Goal: Find specific page/section: Find specific page/section

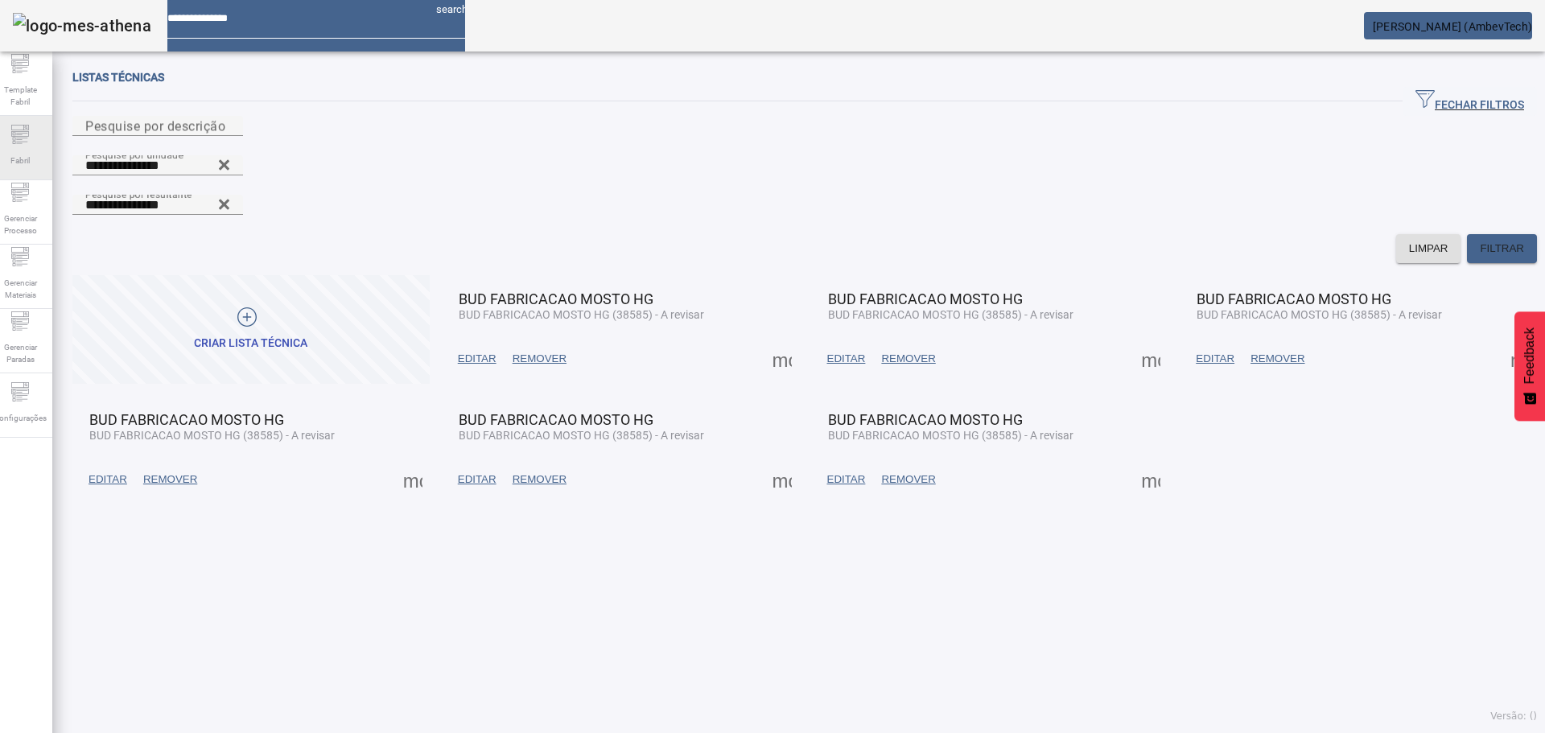
click at [35, 156] on span "Fabril" at bounding box center [20, 161] width 29 height 22
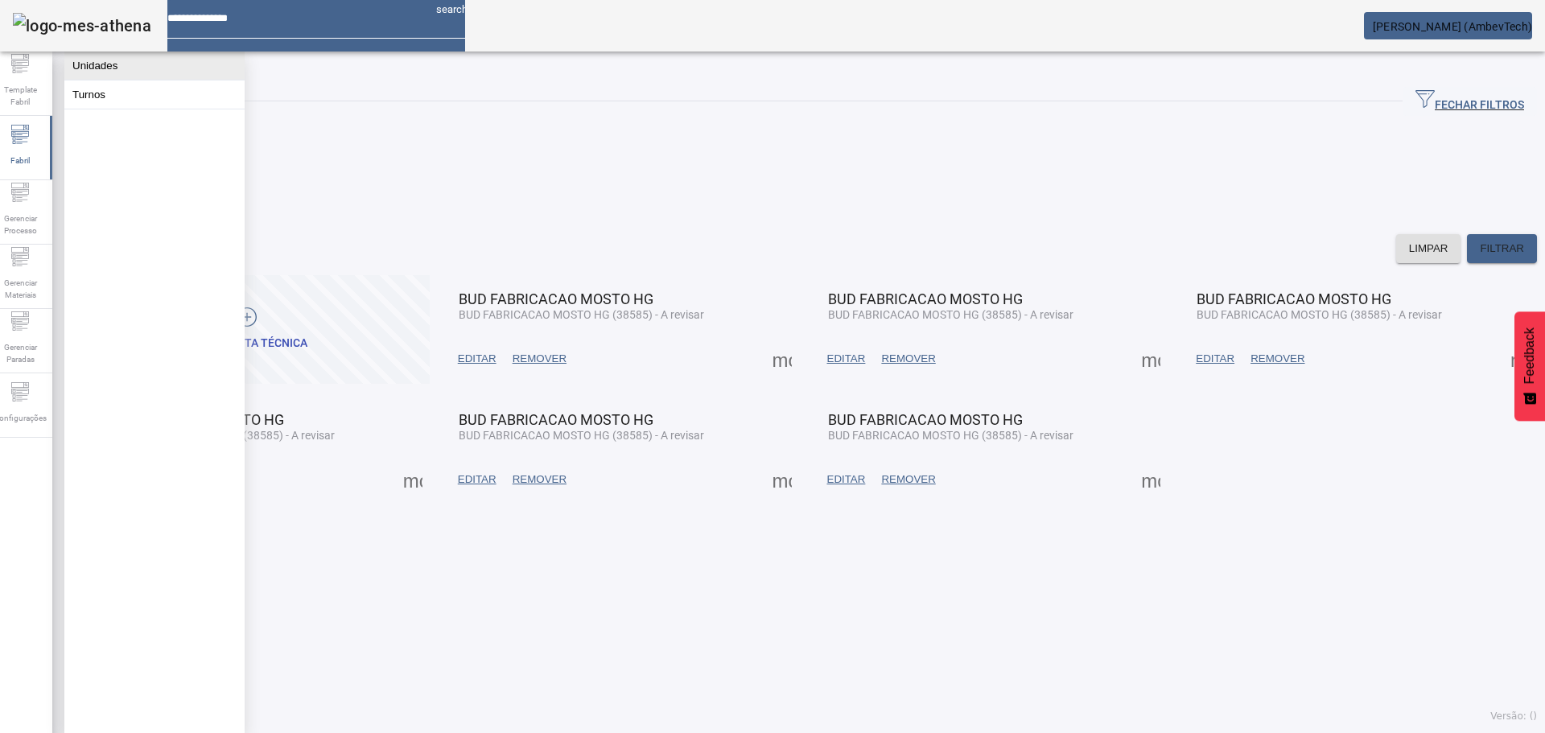
click at [117, 66] on button "Unidades" at bounding box center [154, 66] width 180 height 28
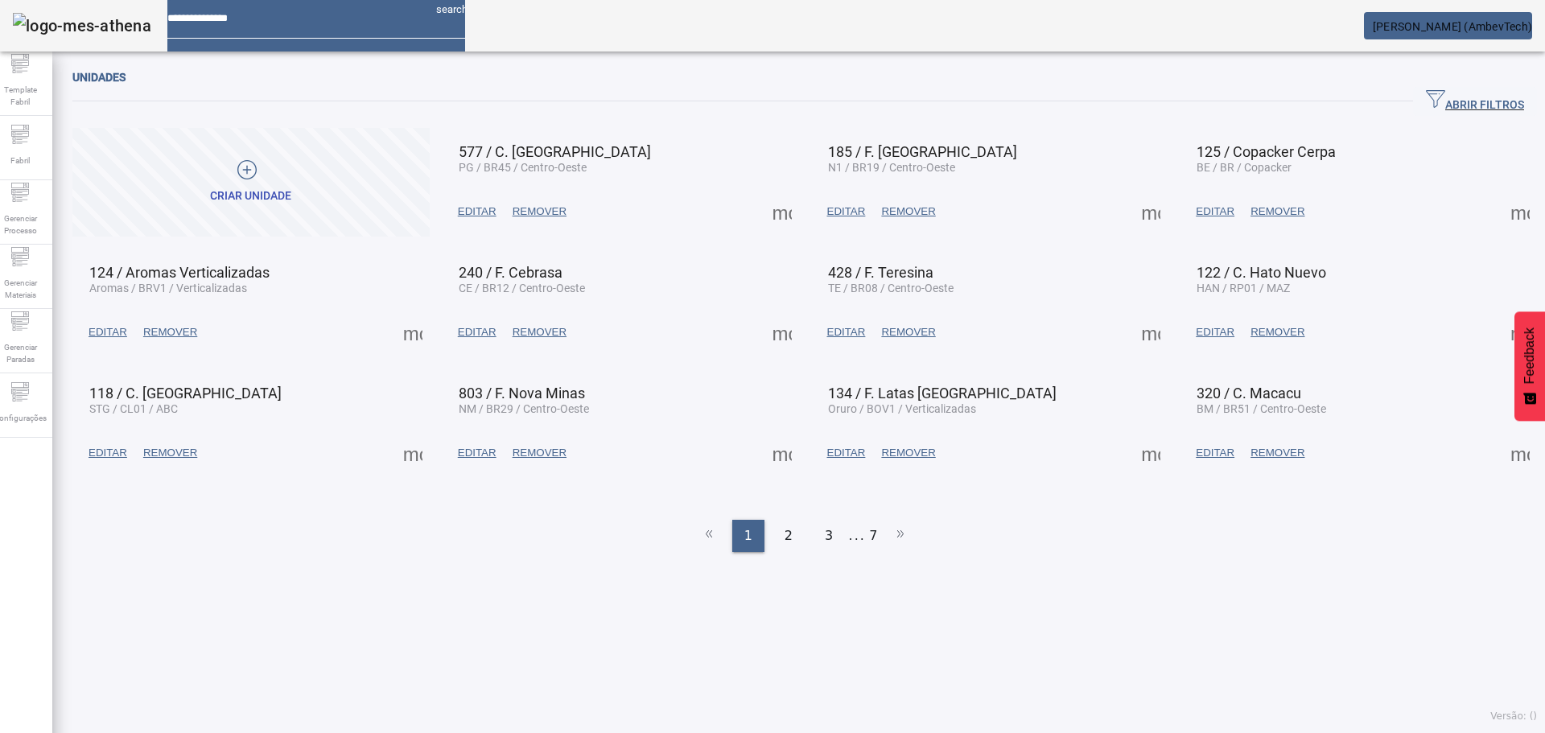
click at [1467, 96] on span "ABRIR FILTROS" at bounding box center [1475, 101] width 98 height 24
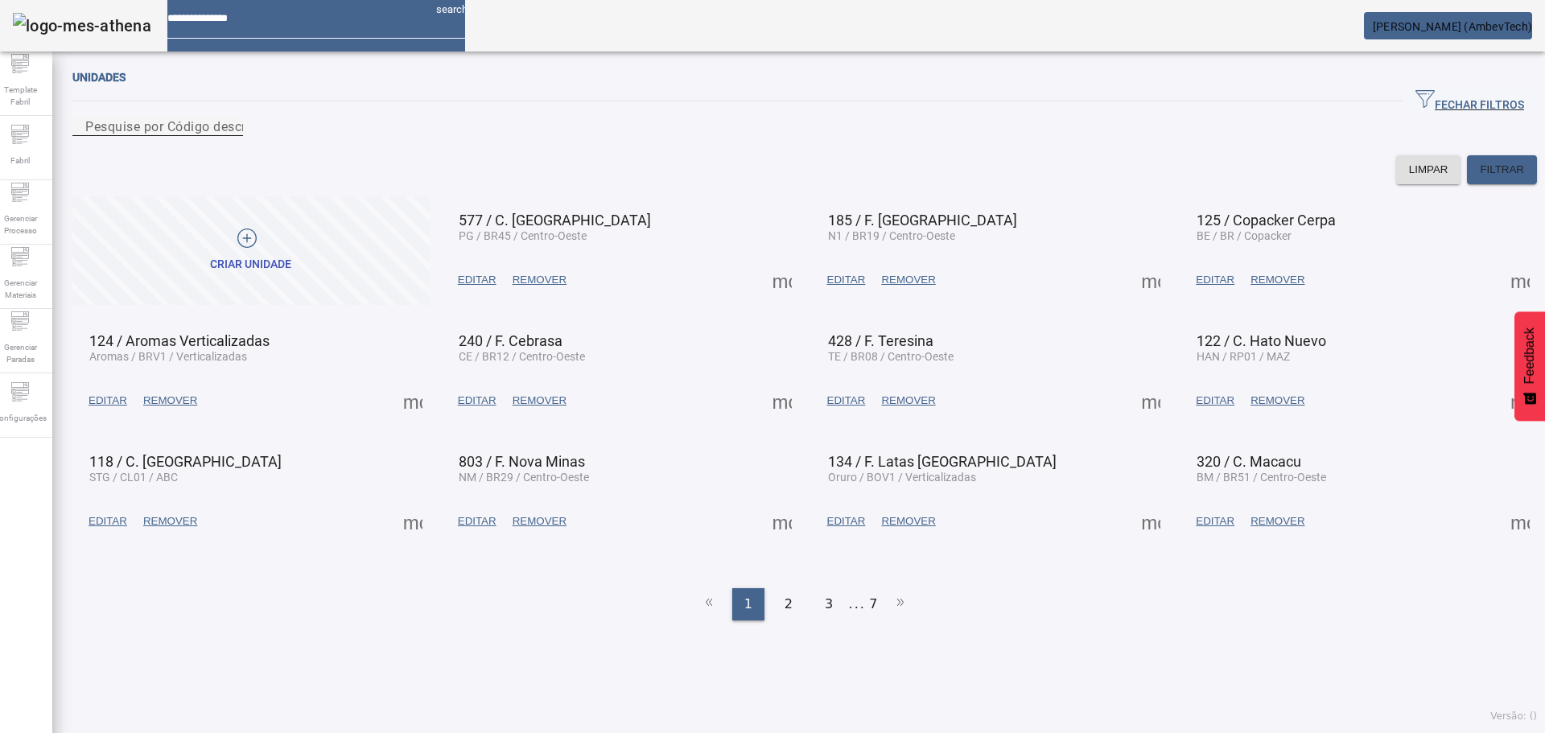
click at [230, 136] on input "Pesquise por Código descrição ou sigla" at bounding box center [157, 126] width 145 height 19
type input "*******"
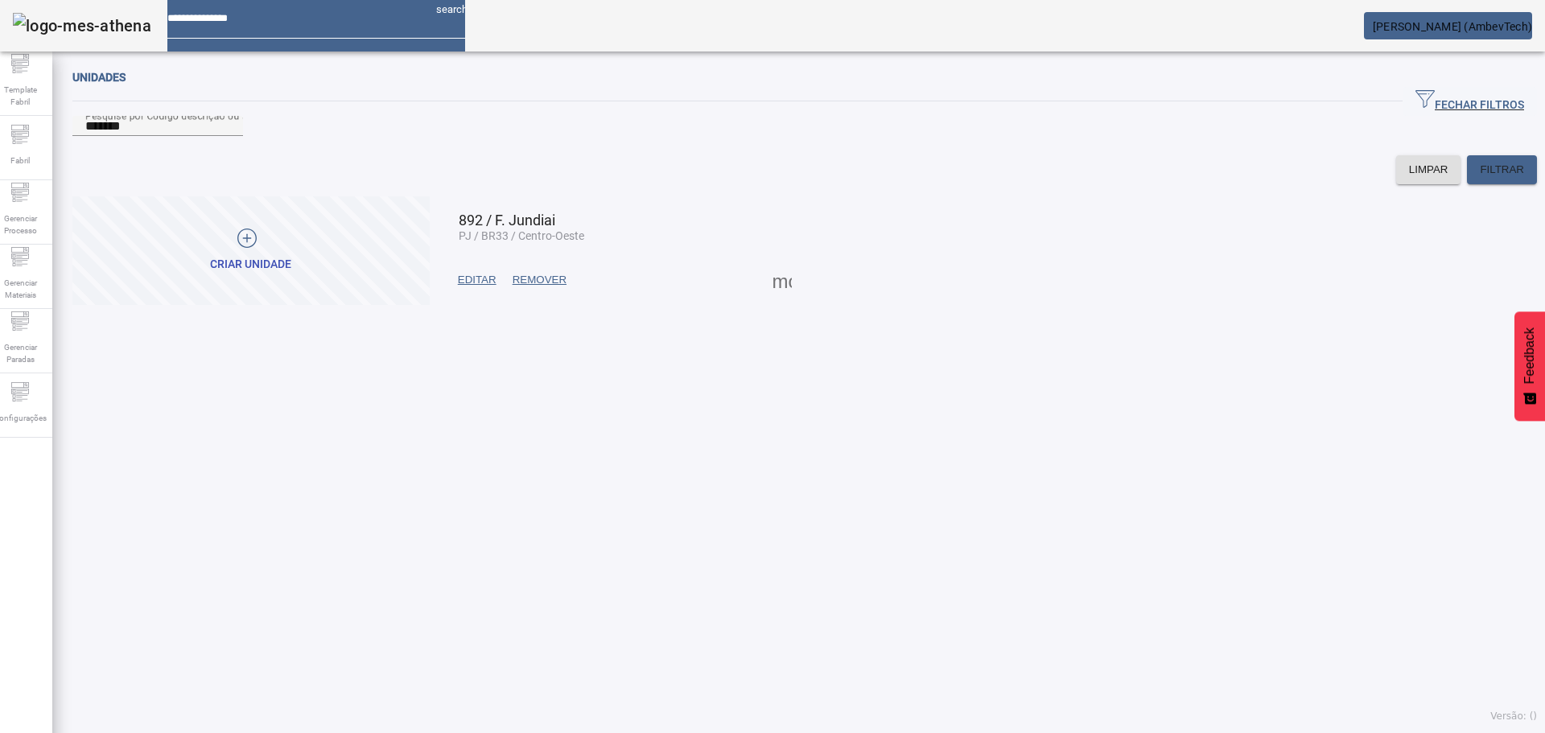
click at [786, 299] on span at bounding box center [782, 280] width 39 height 39
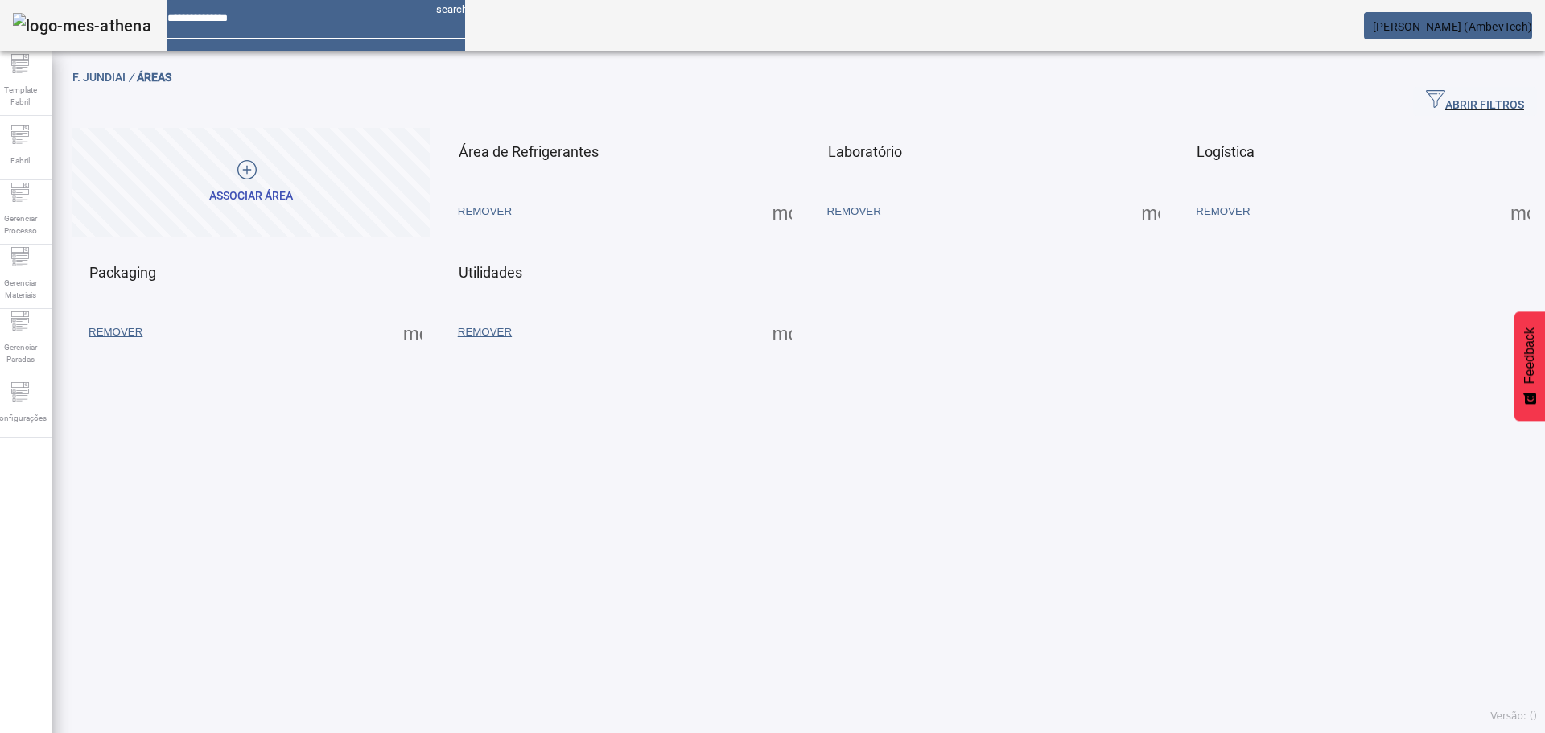
click at [1132, 219] on span at bounding box center [1151, 211] width 39 height 39
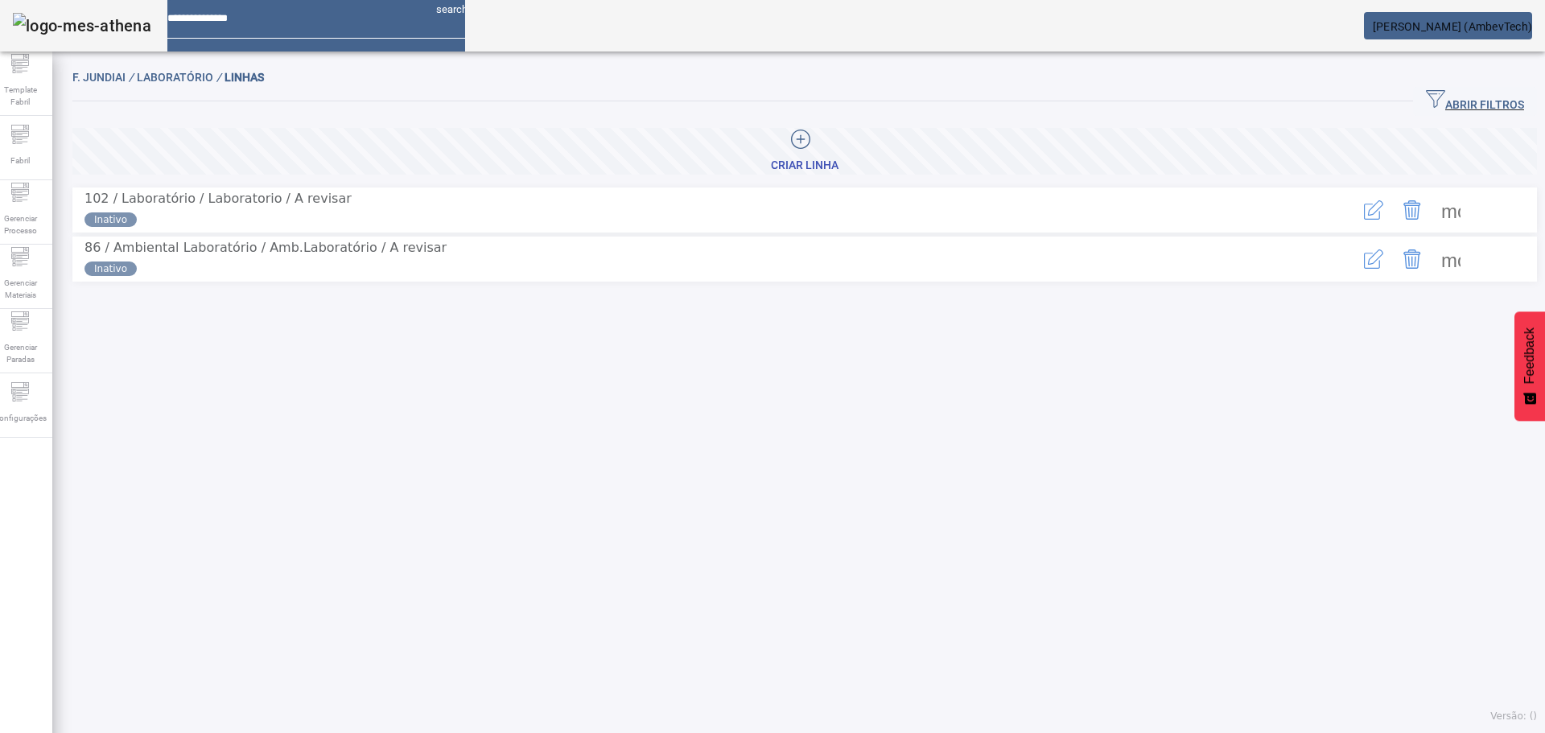
click at [1432, 211] on span at bounding box center [1451, 210] width 39 height 39
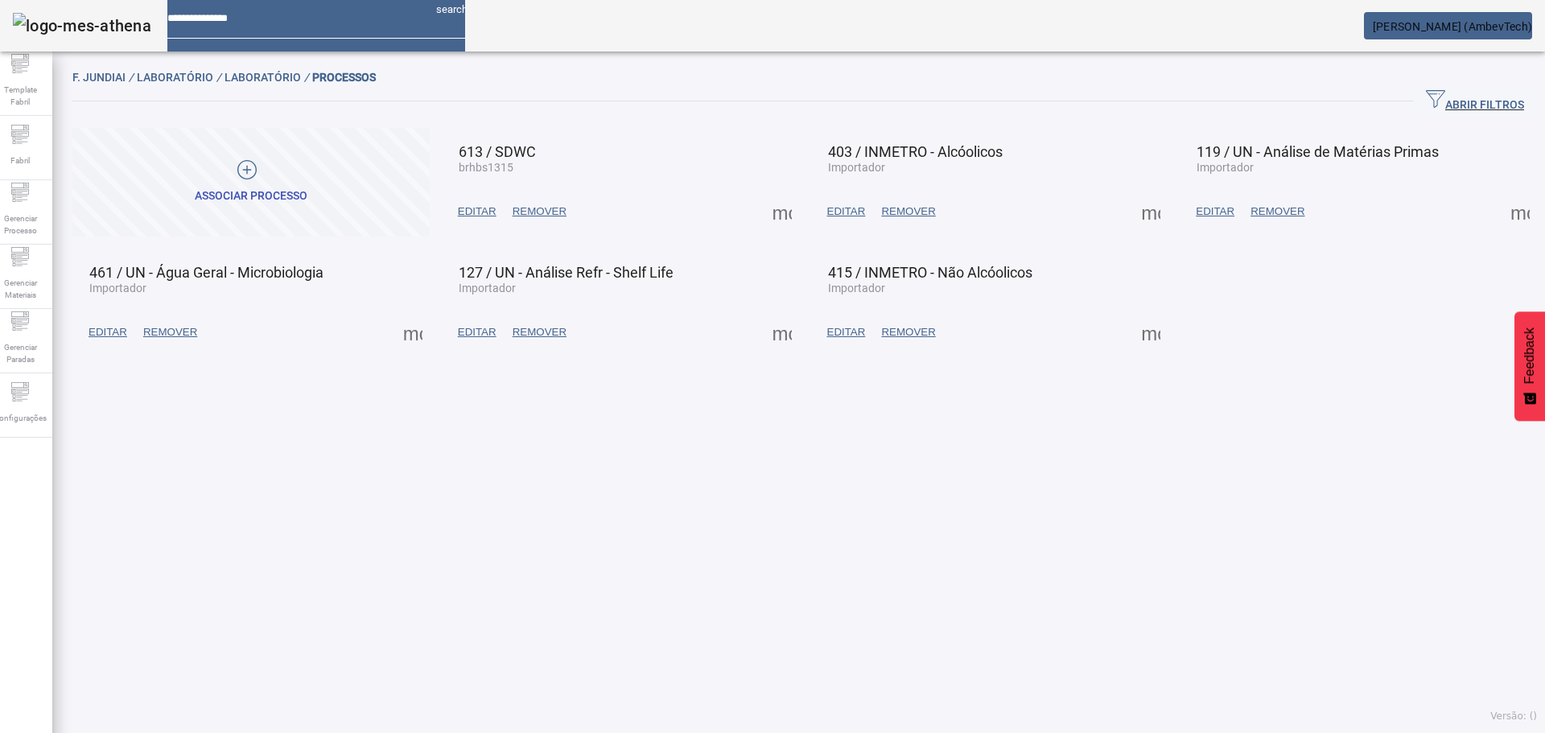
click at [1132, 327] on span at bounding box center [1151, 332] width 39 height 39
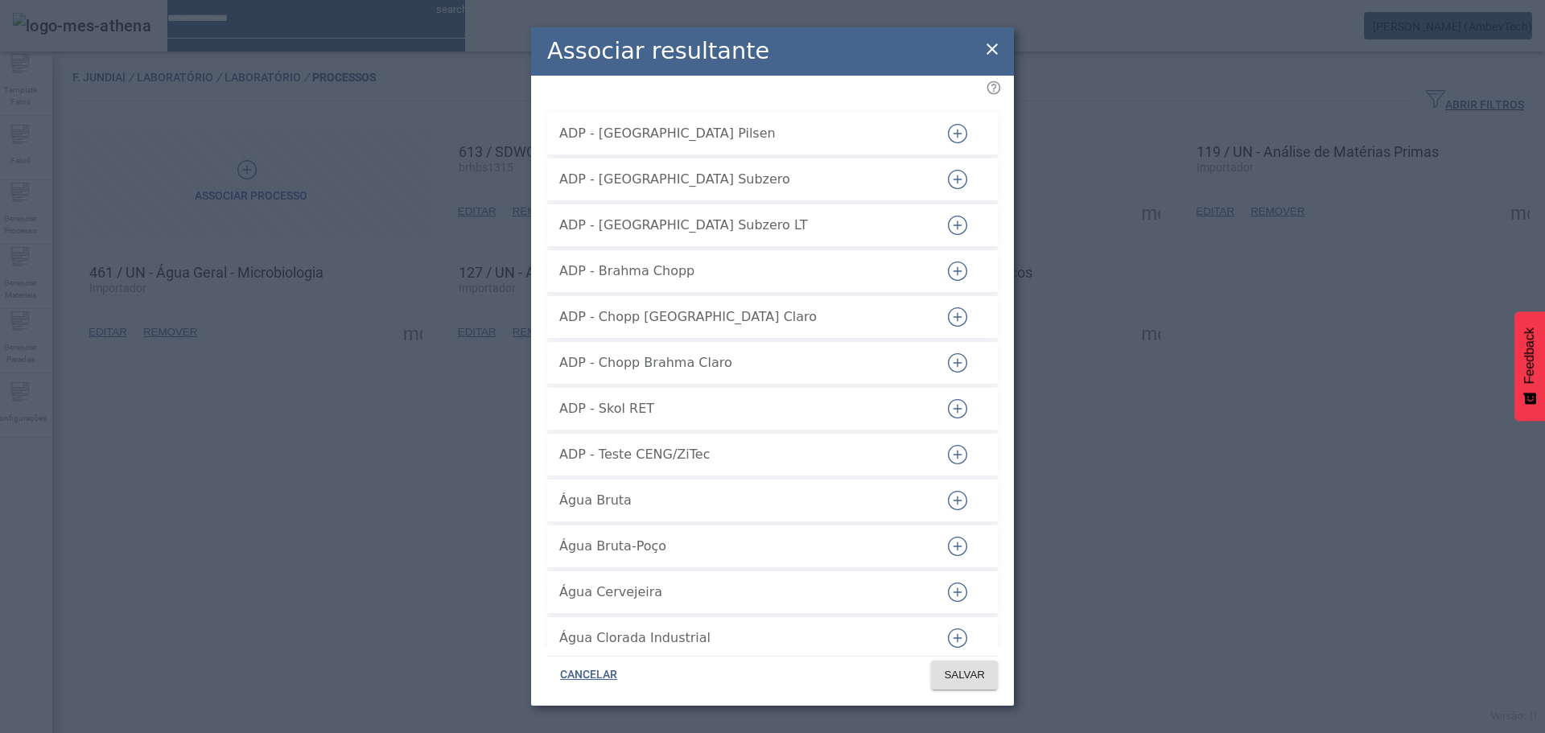
click at [786, 262] on span "ADP - Brahma Chopp" at bounding box center [740, 271] width 362 height 19
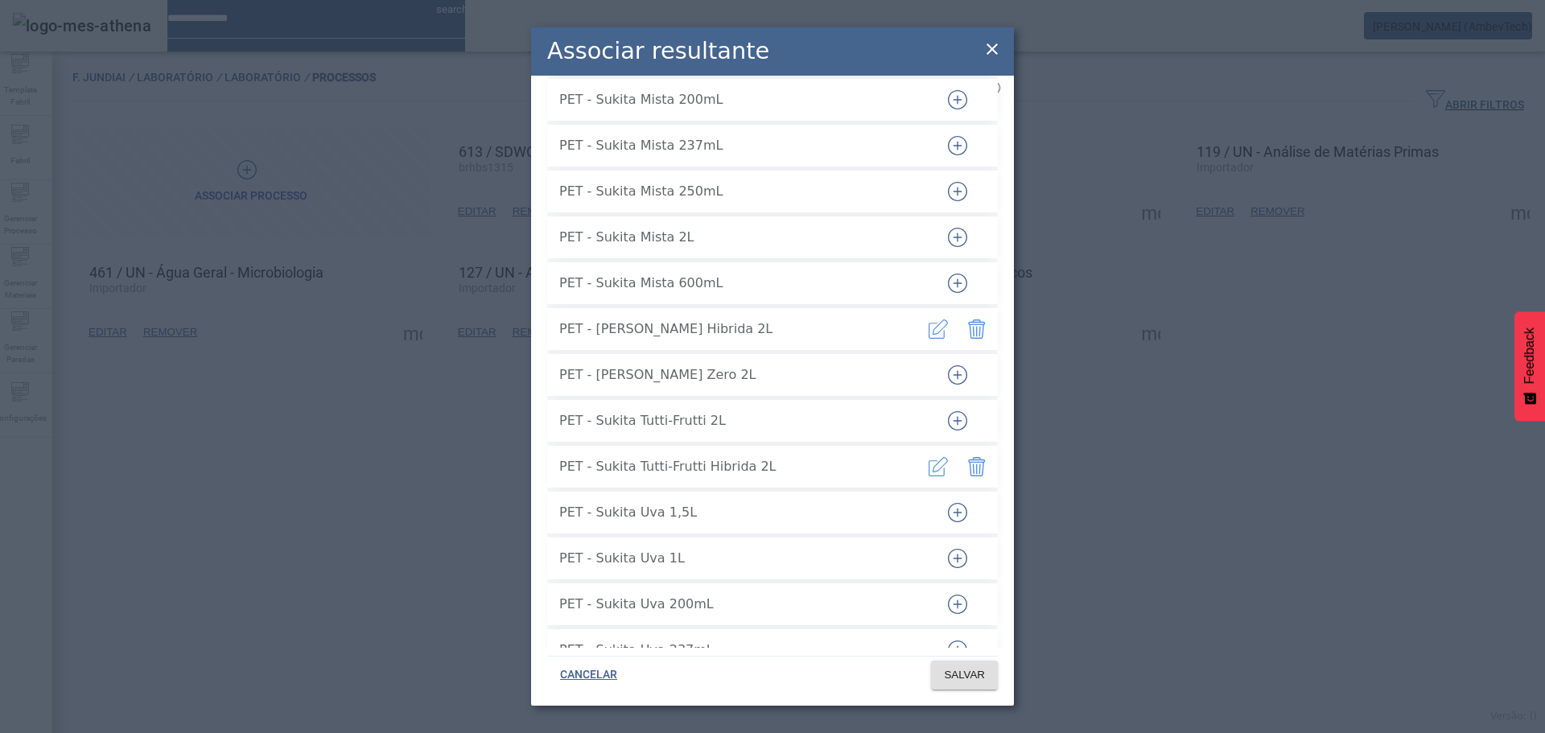
click at [949, 365] on icon "button" at bounding box center [957, 374] width 19 height 19
click at [951, 682] on span "SALVAR" at bounding box center [964, 675] width 41 height 16
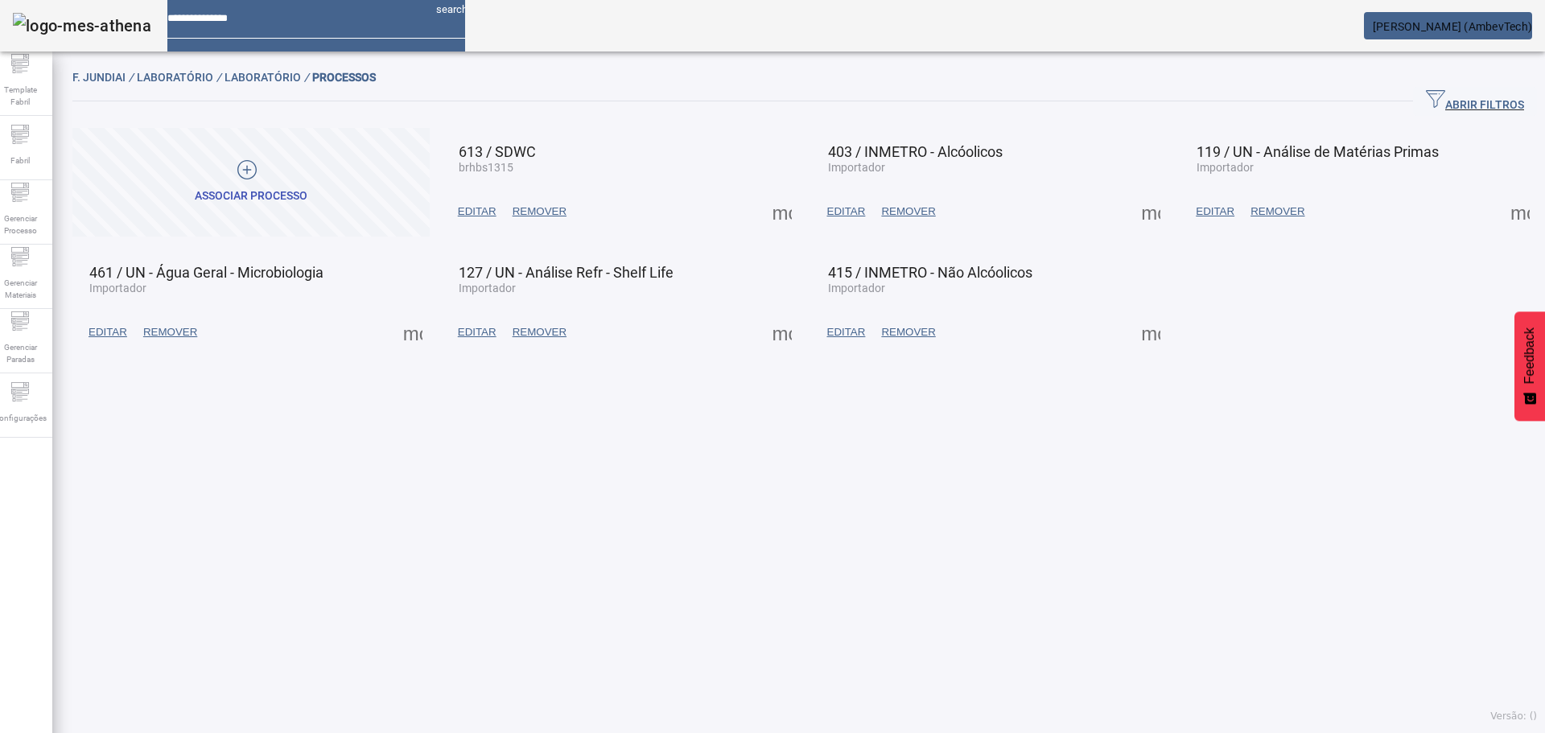
click at [1140, 318] on span at bounding box center [1151, 332] width 39 height 39
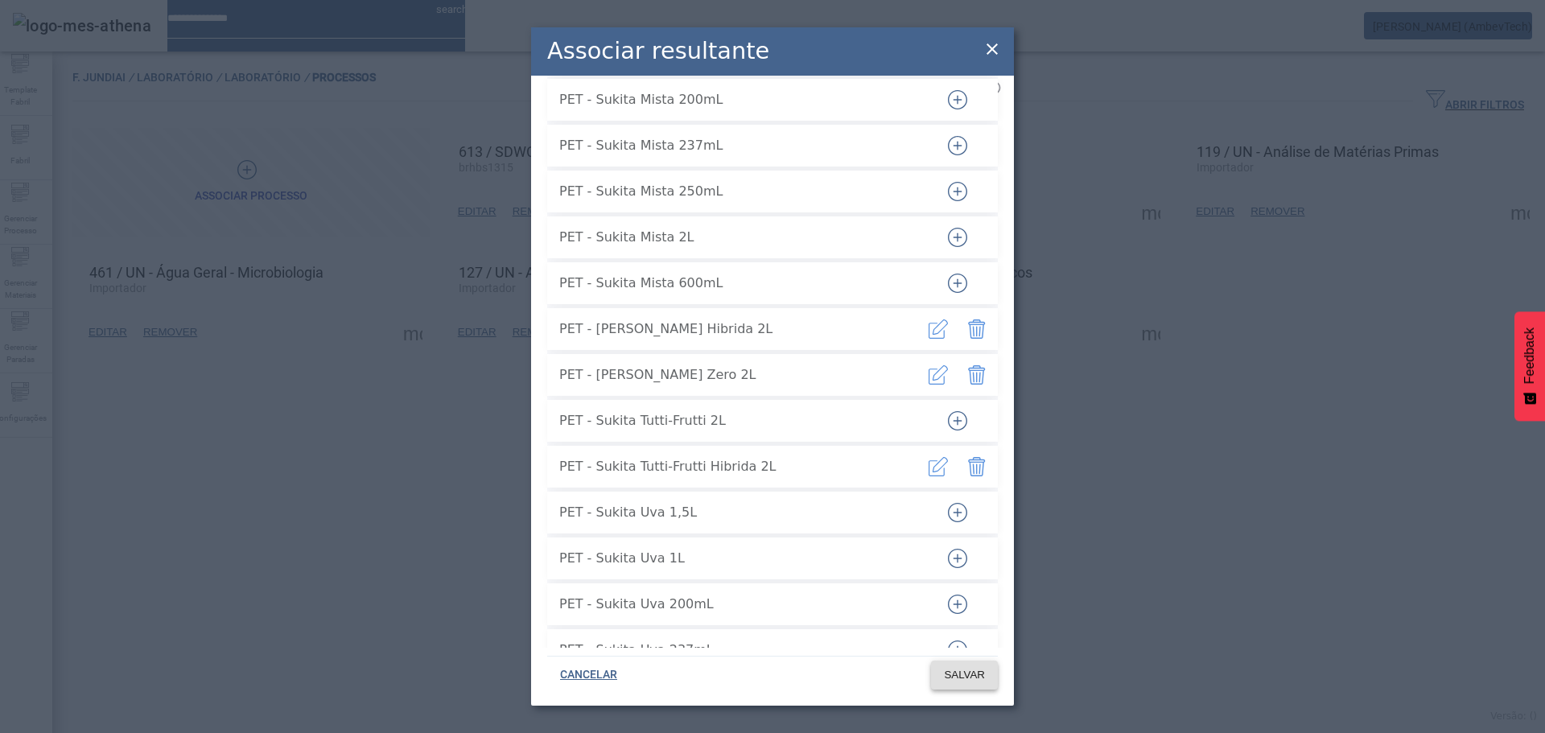
click at [967, 677] on span "SALVAR" at bounding box center [964, 675] width 41 height 16
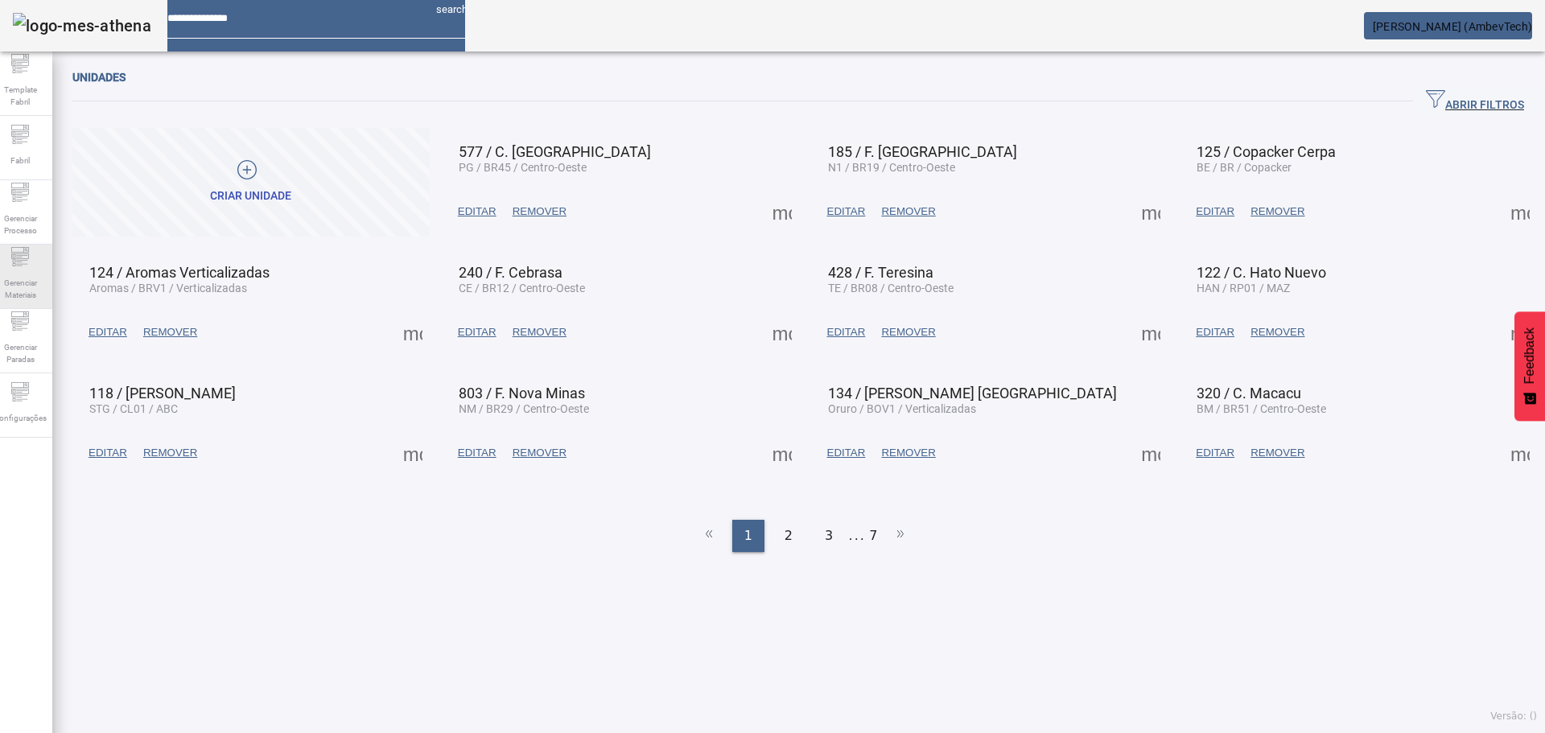
click at [31, 277] on span "Gerenciar Materiais" at bounding box center [20, 289] width 48 height 34
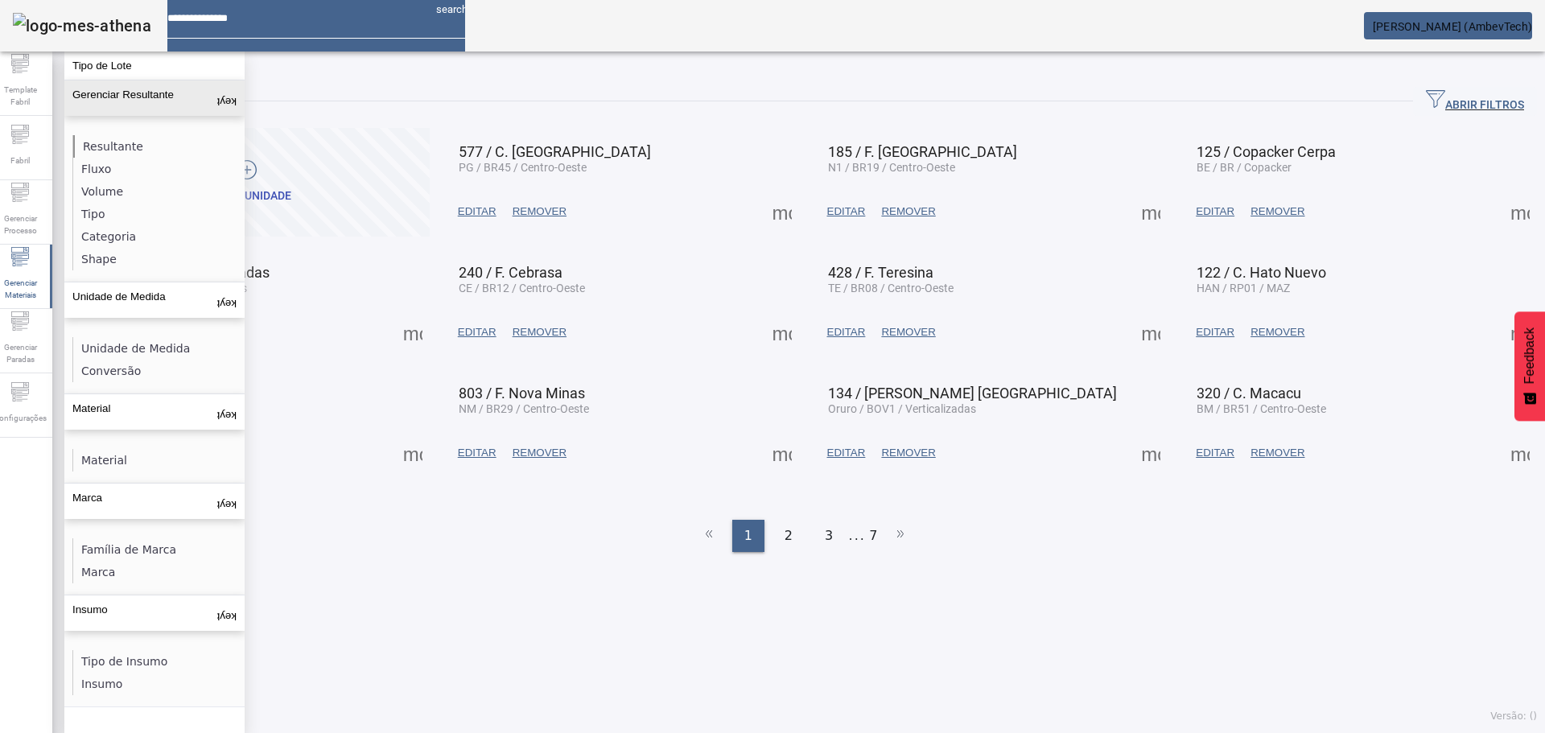
click at [92, 149] on li "Resultante" at bounding box center [158, 146] width 171 height 23
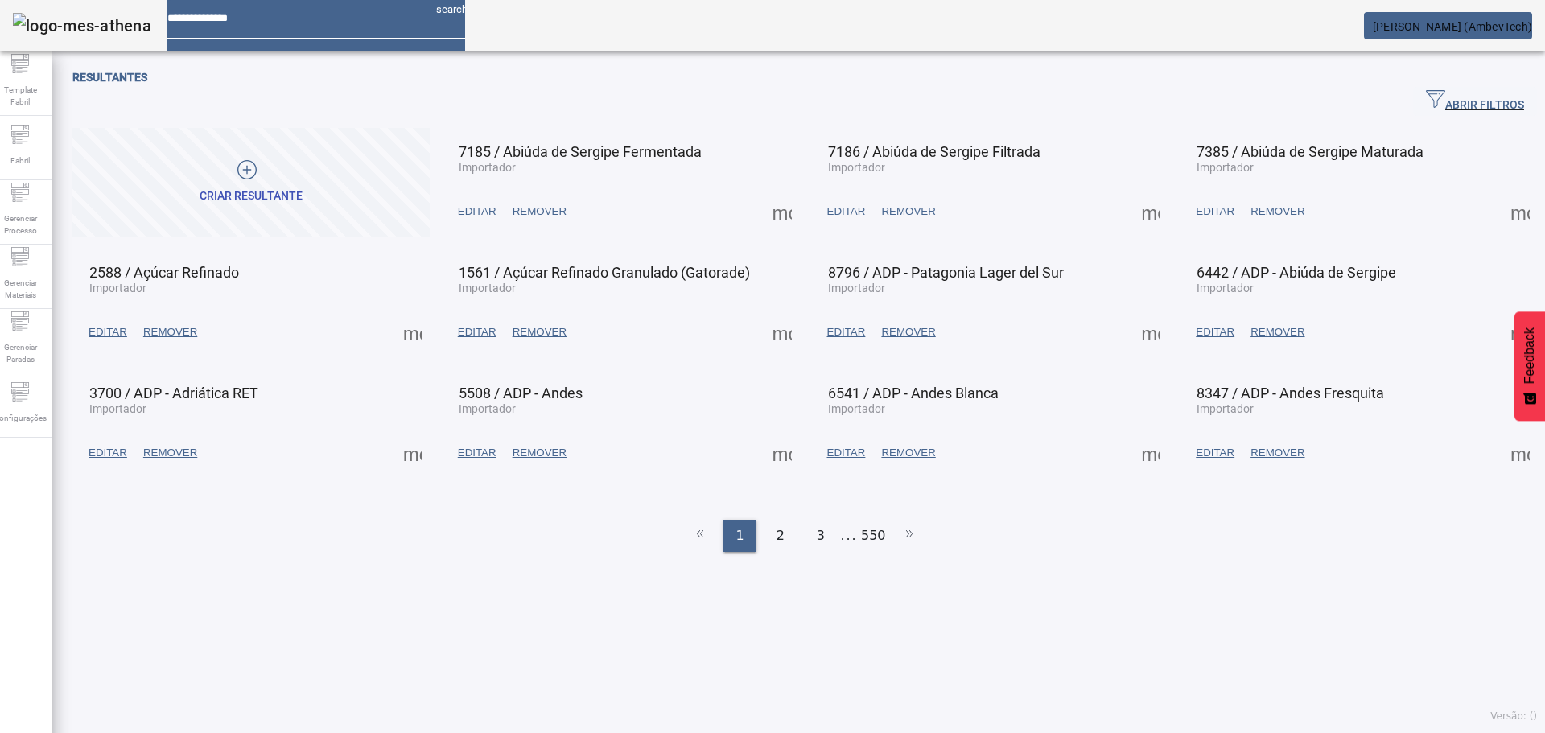
click at [1440, 89] on span "button" at bounding box center [1475, 101] width 124 height 39
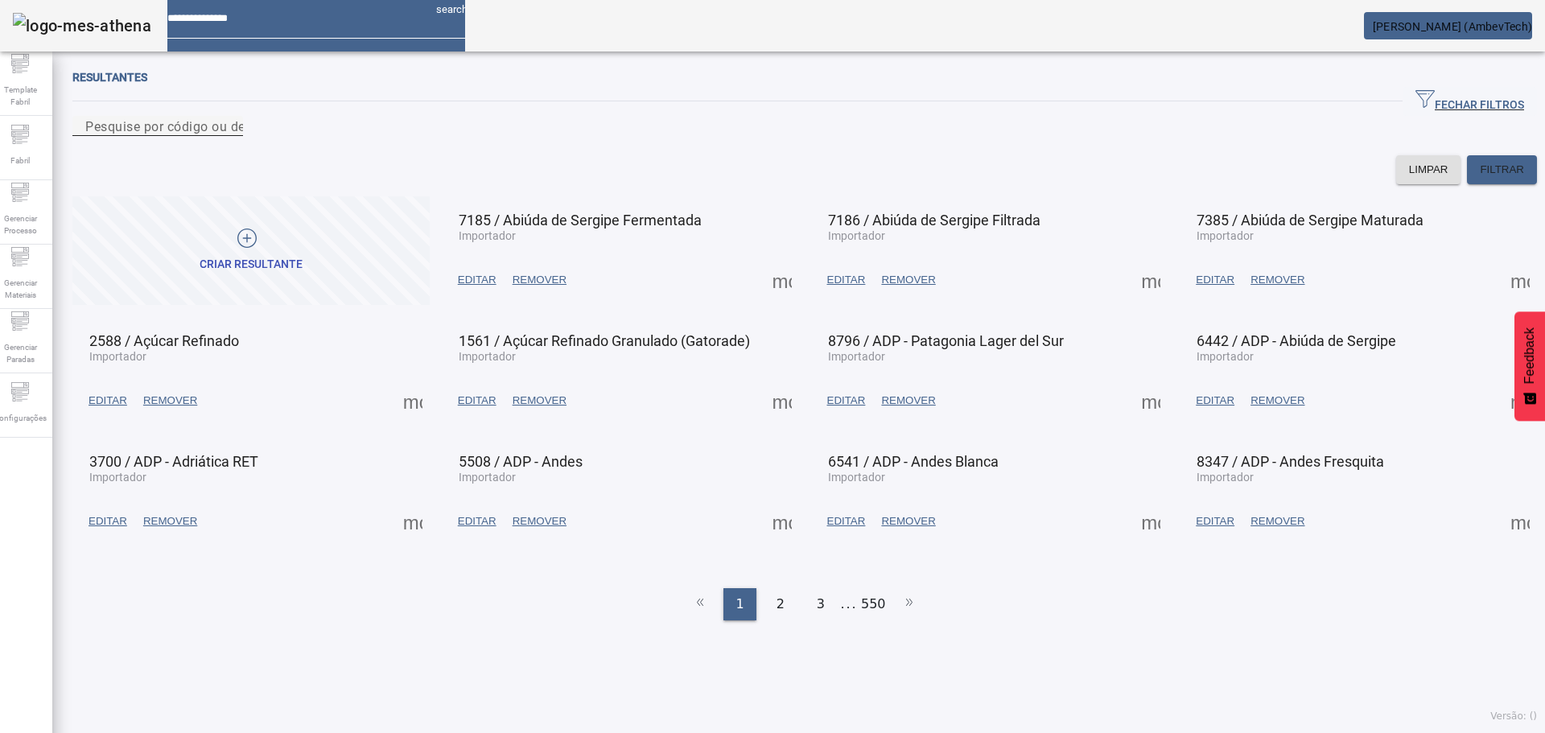
click at [230, 136] on input "Pesquise por código ou descrição" at bounding box center [157, 126] width 145 height 19
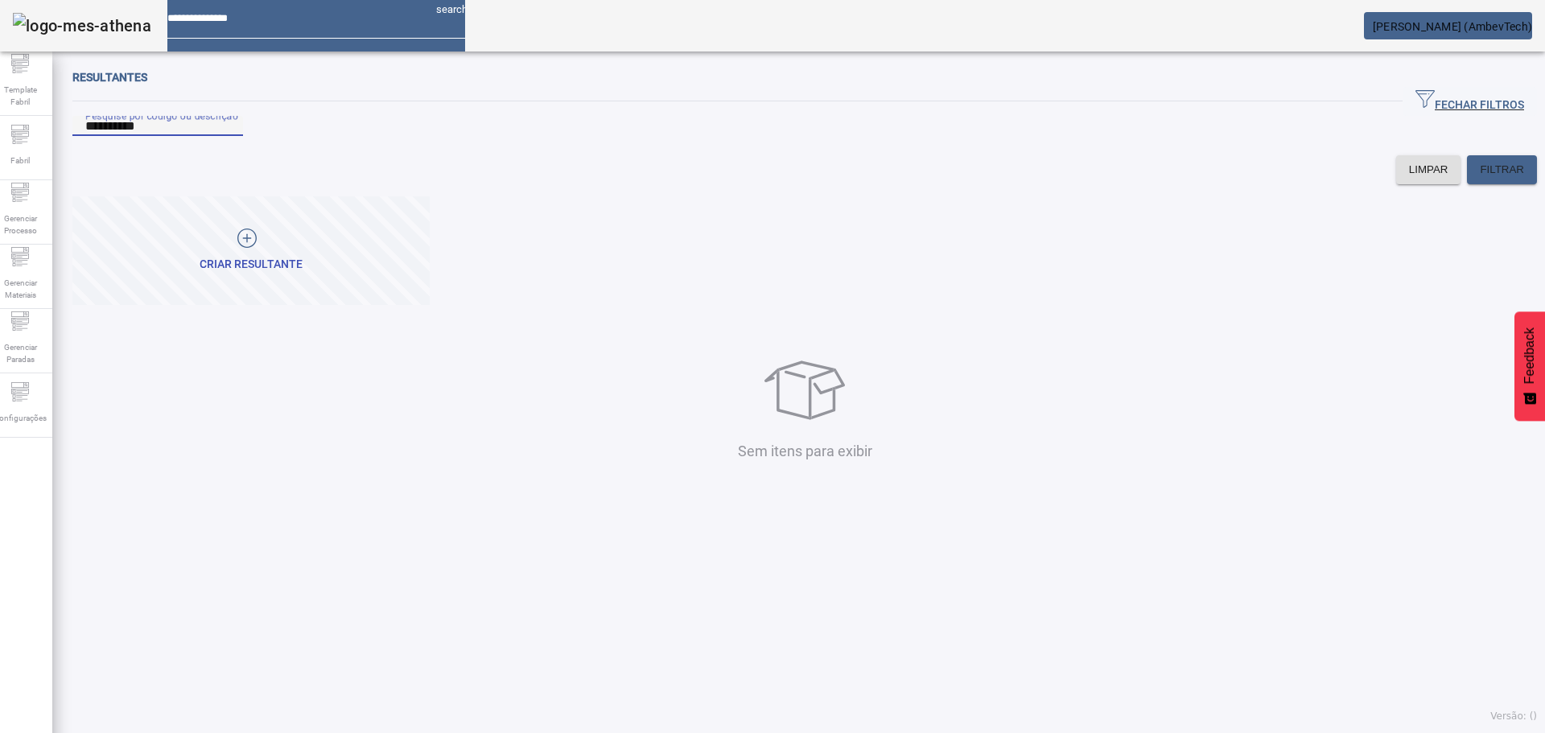
click at [121, 136] on input "**********" at bounding box center [157, 126] width 145 height 19
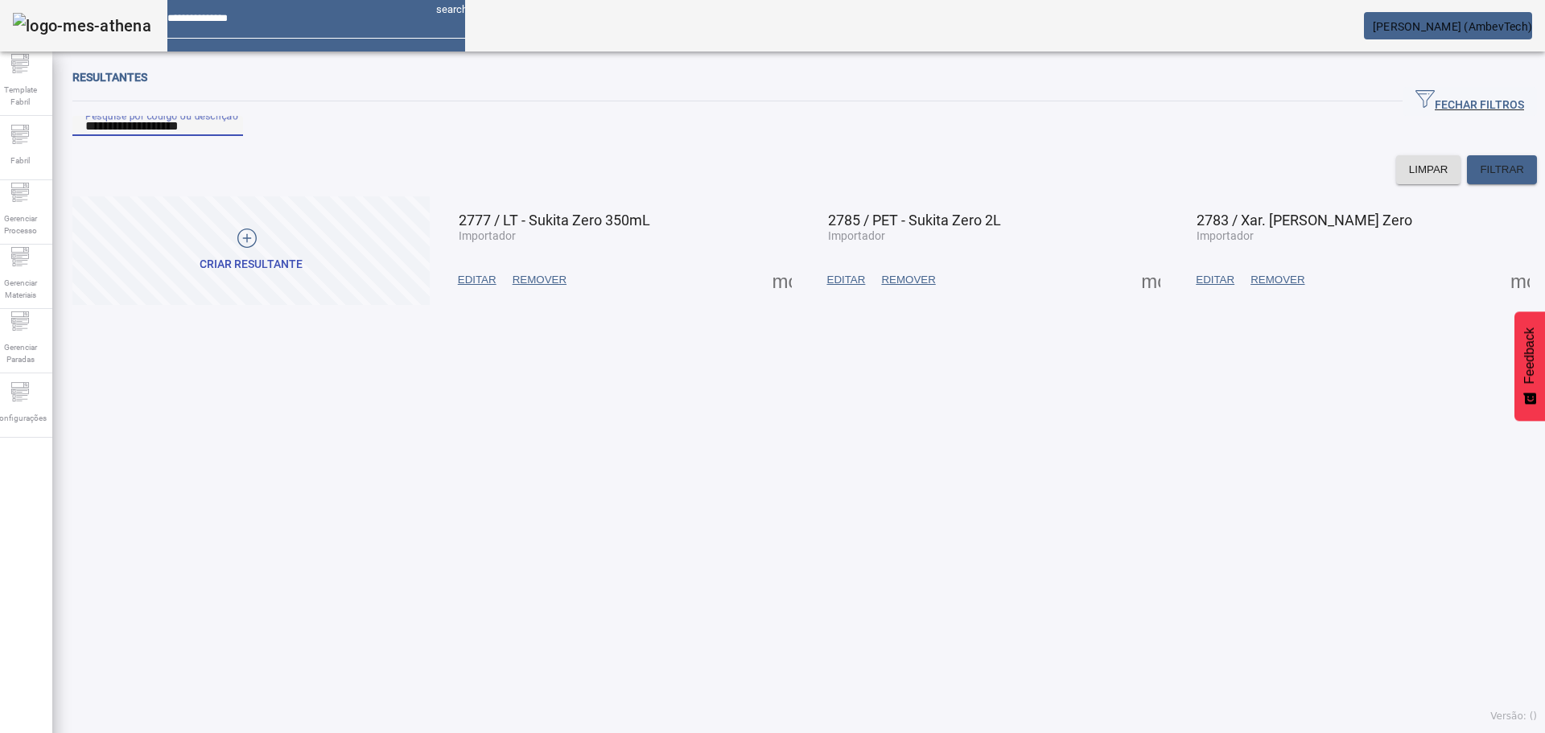
type input "**********"
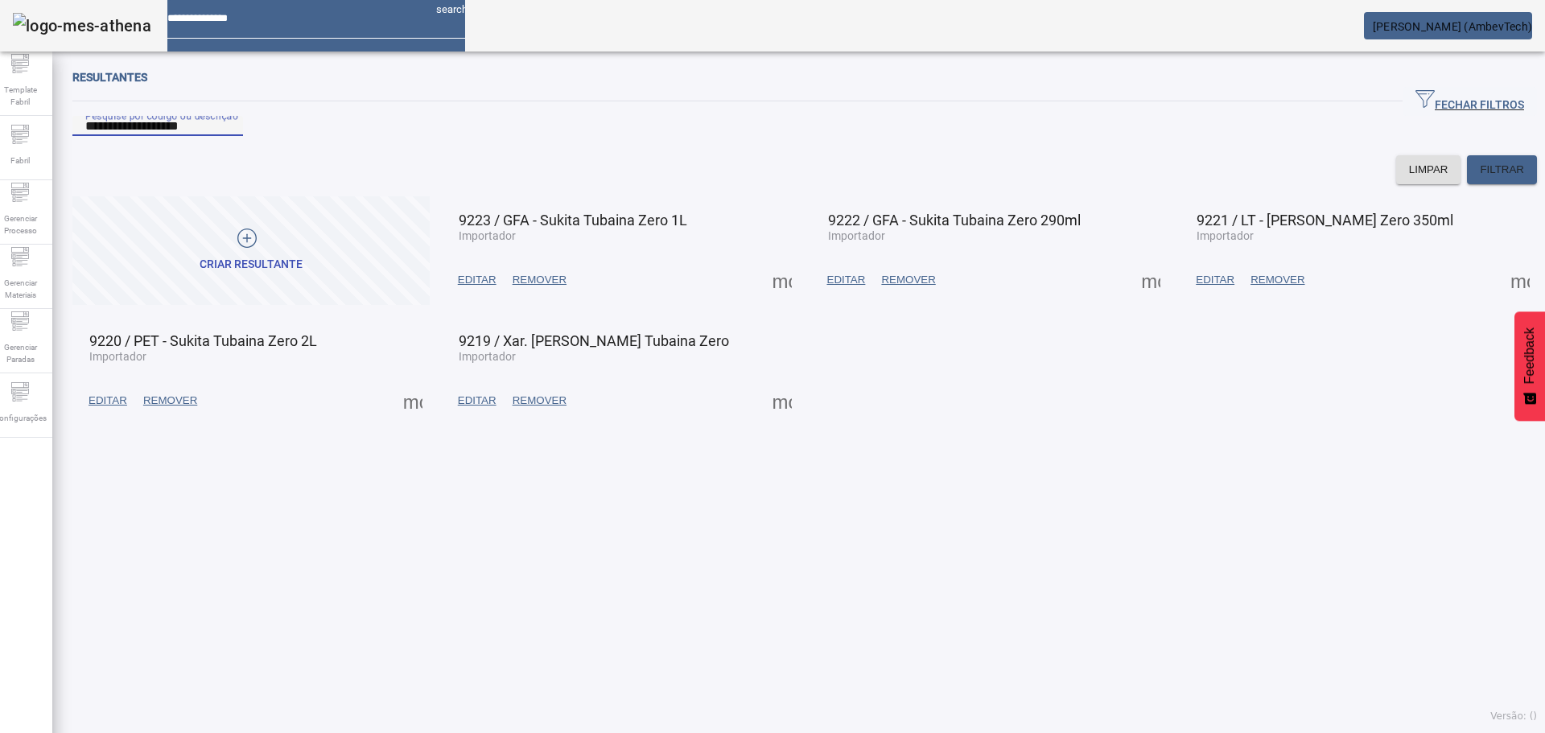
click at [230, 136] on input "**********" at bounding box center [157, 126] width 145 height 19
drag, startPoint x: 331, startPoint y: 362, endPoint x: 144, endPoint y: 362, distance: 186.7
click at [144, 361] on mat-card-header "9220 / PET - Sukita Tubaina Zero 2L Importador" at bounding box center [250, 341] width 349 height 40
copy span "PET - [PERSON_NAME] Zero 2L"
